Goal: Navigation & Orientation: Find specific page/section

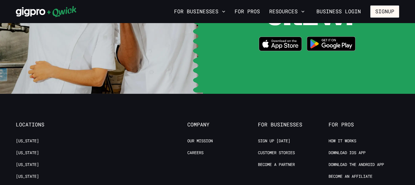
scroll to position [1183, 0]
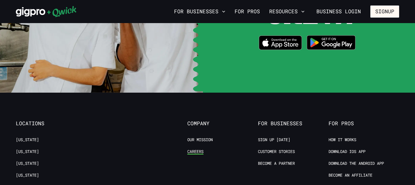
click at [195, 149] on link "Careers" at bounding box center [195, 151] width 16 height 5
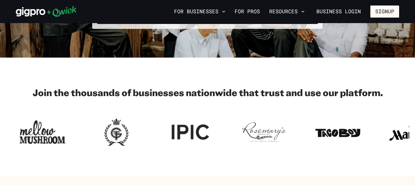
scroll to position [29, 0]
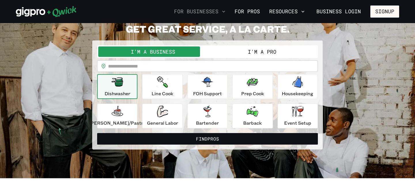
click at [216, 11] on button "For Businesses" at bounding box center [200, 12] width 56 height 10
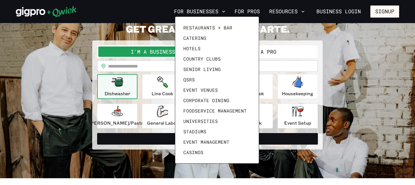
click at [290, 12] on div at bounding box center [207, 92] width 415 height 185
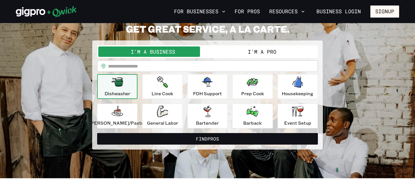
click at [290, 12] on button "Resources" at bounding box center [287, 12] width 40 height 10
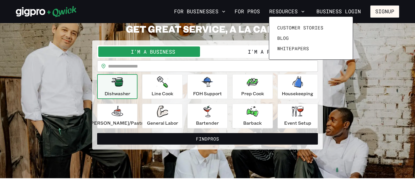
click at [290, 12] on div at bounding box center [207, 92] width 415 height 185
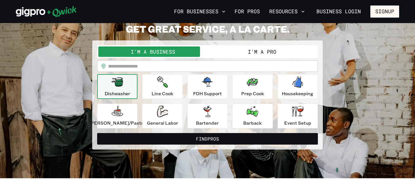
click at [246, 49] on button "I'm a Pro" at bounding box center [261, 51] width 109 height 10
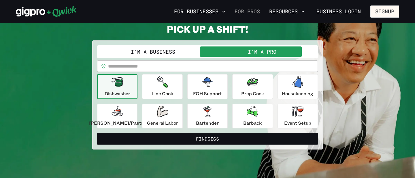
click at [252, 13] on link "For Pros" at bounding box center [247, 12] width 30 height 10
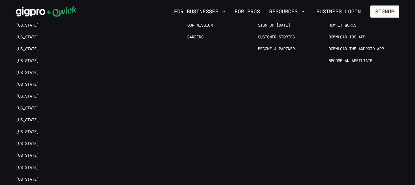
scroll to position [1181, 0]
click at [337, 58] on link "Become an Affiliate" at bounding box center [350, 60] width 44 height 5
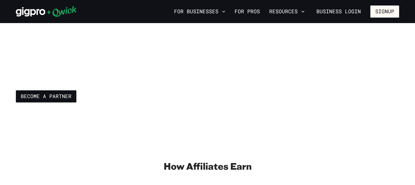
scroll to position [42, 0]
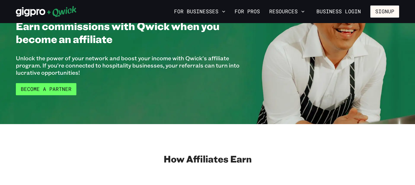
click at [56, 91] on link "Become a Partner" at bounding box center [46, 89] width 60 height 12
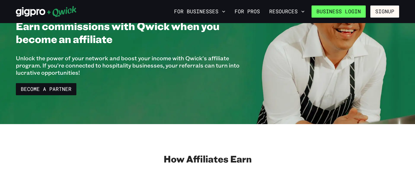
click at [339, 16] on link "Business Login" at bounding box center [338, 11] width 54 height 12
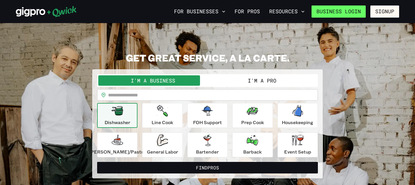
click at [333, 7] on link "Business Login" at bounding box center [338, 11] width 54 height 12
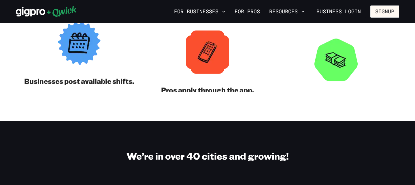
scroll to position [678, 0]
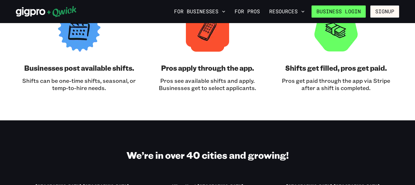
click at [338, 14] on link "Business Login" at bounding box center [338, 11] width 54 height 12
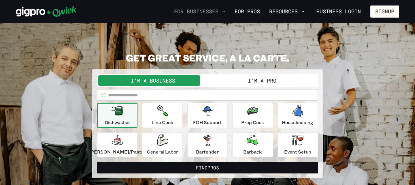
click at [222, 10] on button "For Businesses" at bounding box center [200, 12] width 56 height 10
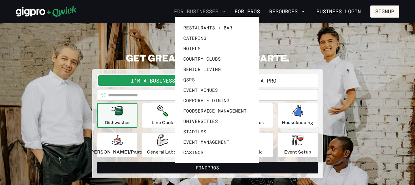
click at [222, 10] on div at bounding box center [207, 92] width 415 height 185
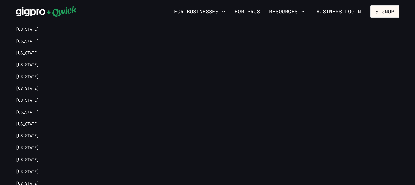
scroll to position [1400, 0]
